Goal: Information Seeking & Learning: Learn about a topic

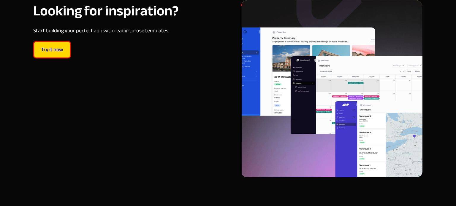
scroll to position [2221, 0]
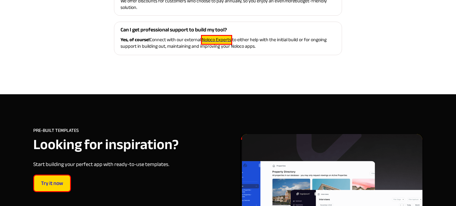
click at [53, 182] on span "Try it now" at bounding box center [52, 184] width 36 height 7
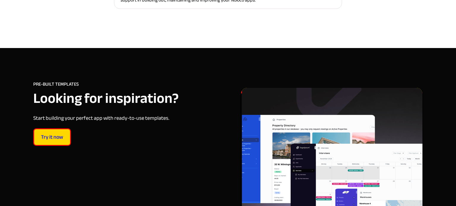
scroll to position [2256, 0]
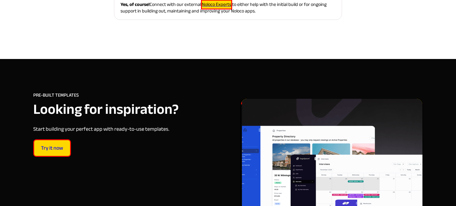
click at [68, 151] on span "Try it now" at bounding box center [52, 148] width 36 height 7
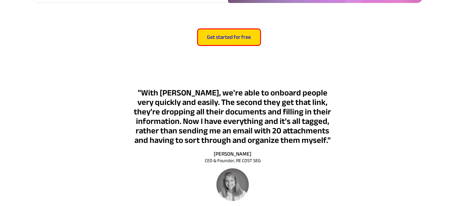
scroll to position [1189, 0]
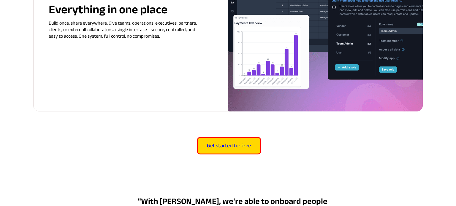
click at [220, 149] on span "Get started for free" at bounding box center [229, 146] width 62 height 7
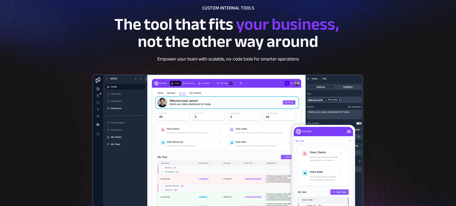
scroll to position [0, 0]
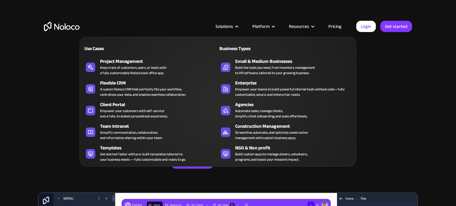
click at [241, 49] on div "Business Types" at bounding box center [250, 48] width 65 height 7
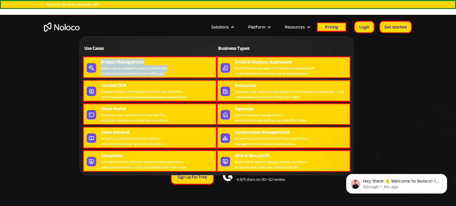
copy div "Project Management Keep track of customers, users, or leads with a fully custom…"
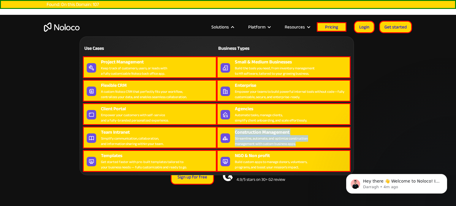
copy div "Construction Management Streamline, automate, and optimize construction managem…"
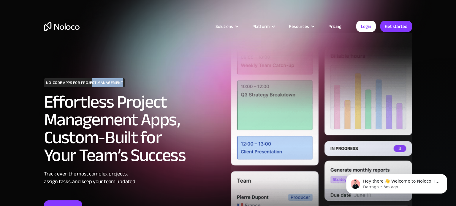
drag, startPoint x: 132, startPoint y: 84, endPoint x: 92, endPoint y: 81, distance: 40.2
click at [92, 81] on div "NO-CODE APPS FOR PROJECT MANAGEMENT Effortless Project Management Apps, Custom-…" at bounding box center [134, 146] width 187 height 137
